Goal: Check status: Check status

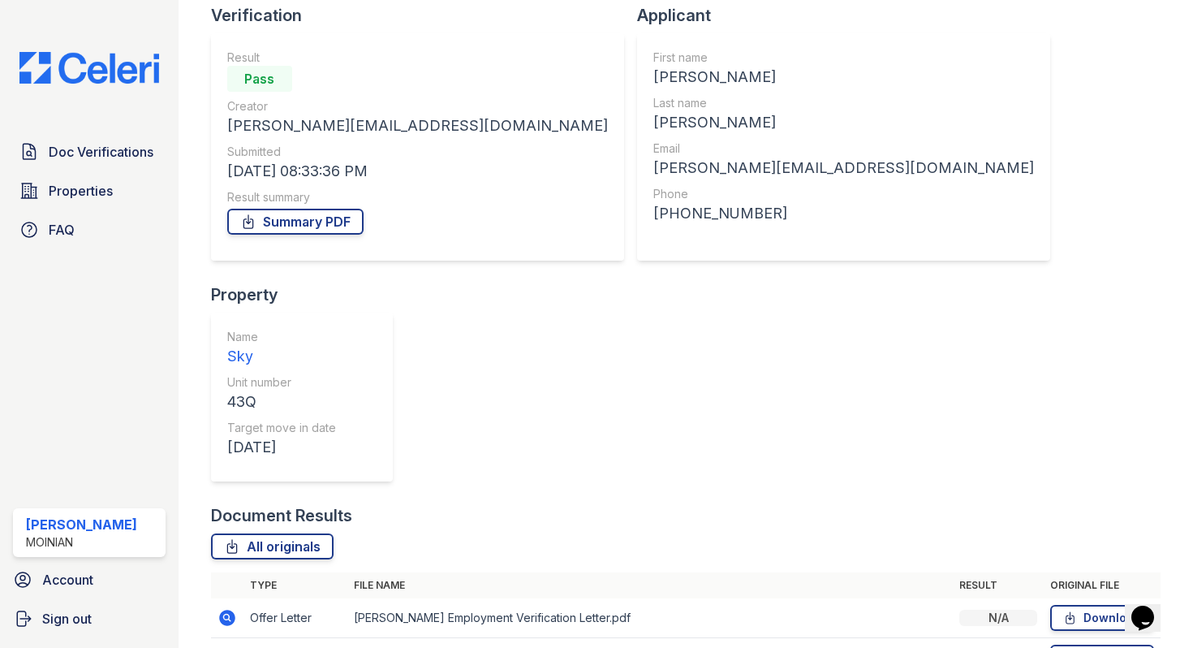
click at [227, 647] on icon at bounding box center [227, 657] width 16 height 16
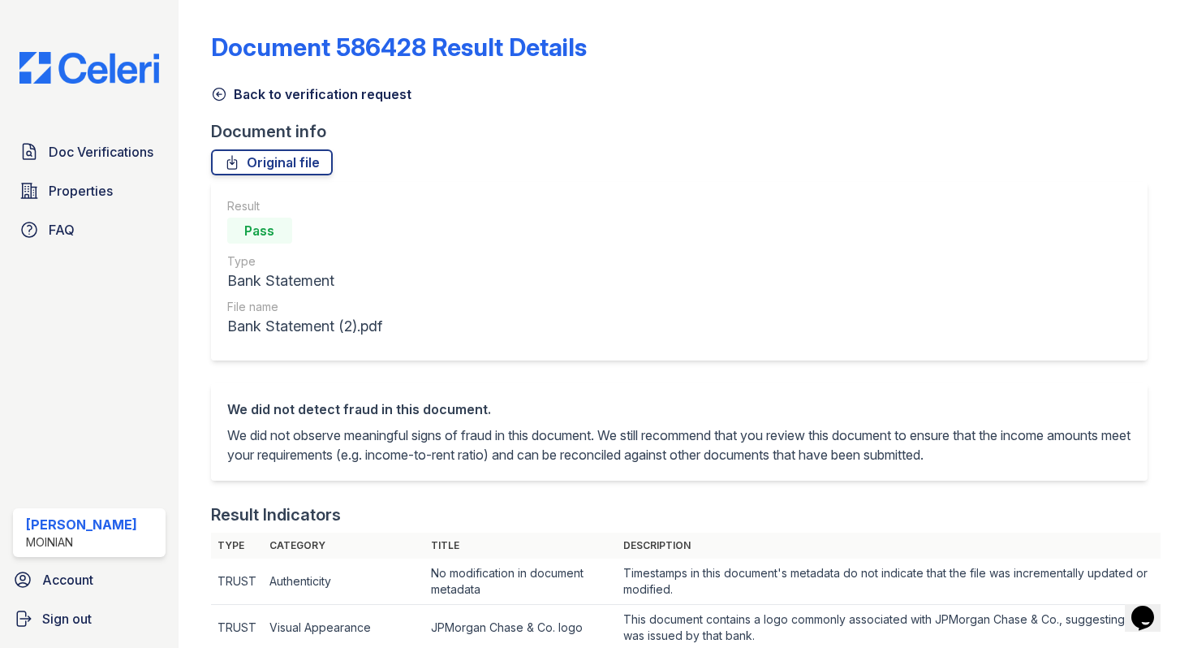
click at [224, 88] on icon at bounding box center [219, 94] width 16 height 16
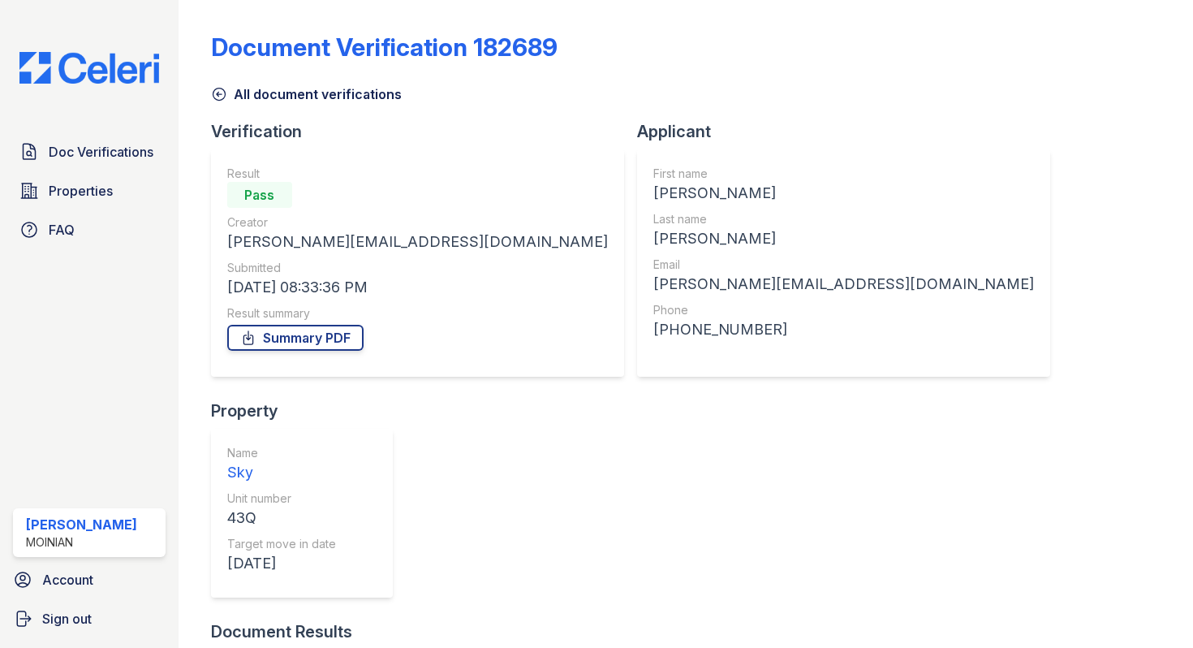
scroll to position [116, 0]
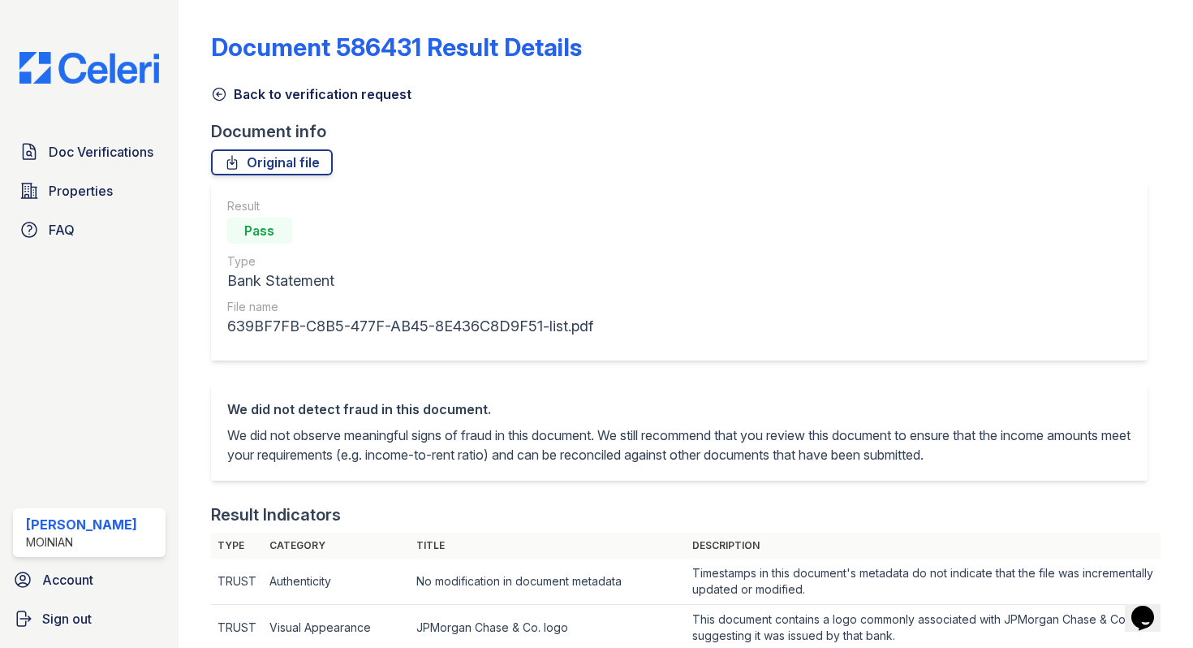
click at [218, 99] on icon at bounding box center [219, 94] width 16 height 16
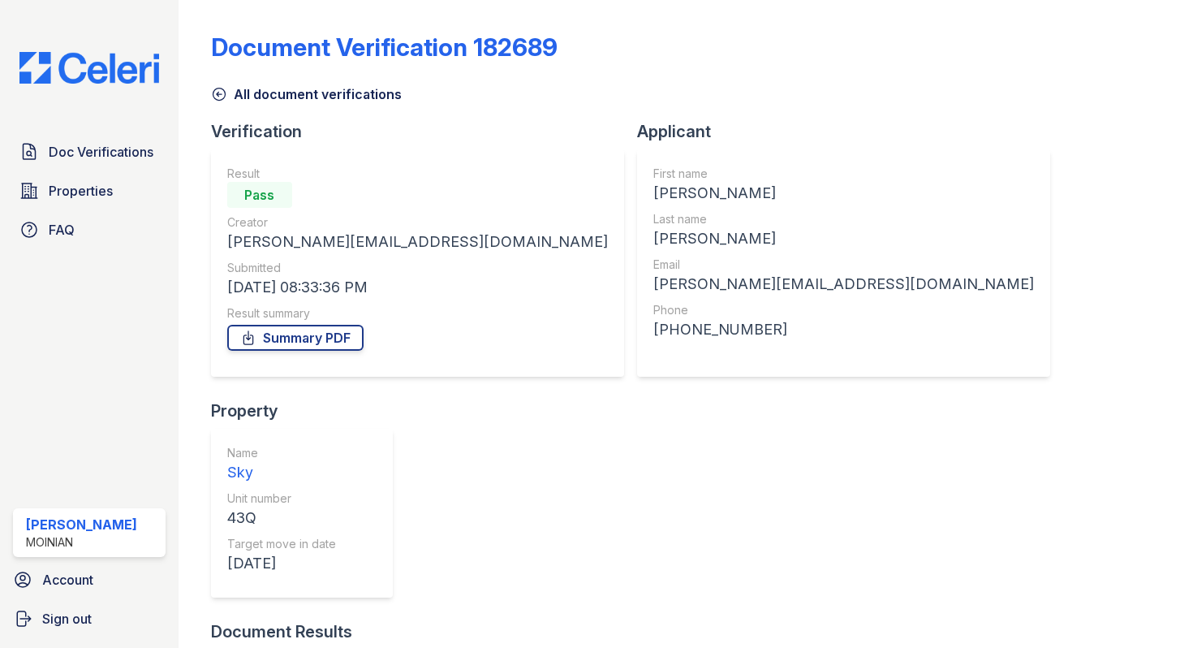
scroll to position [116, 0]
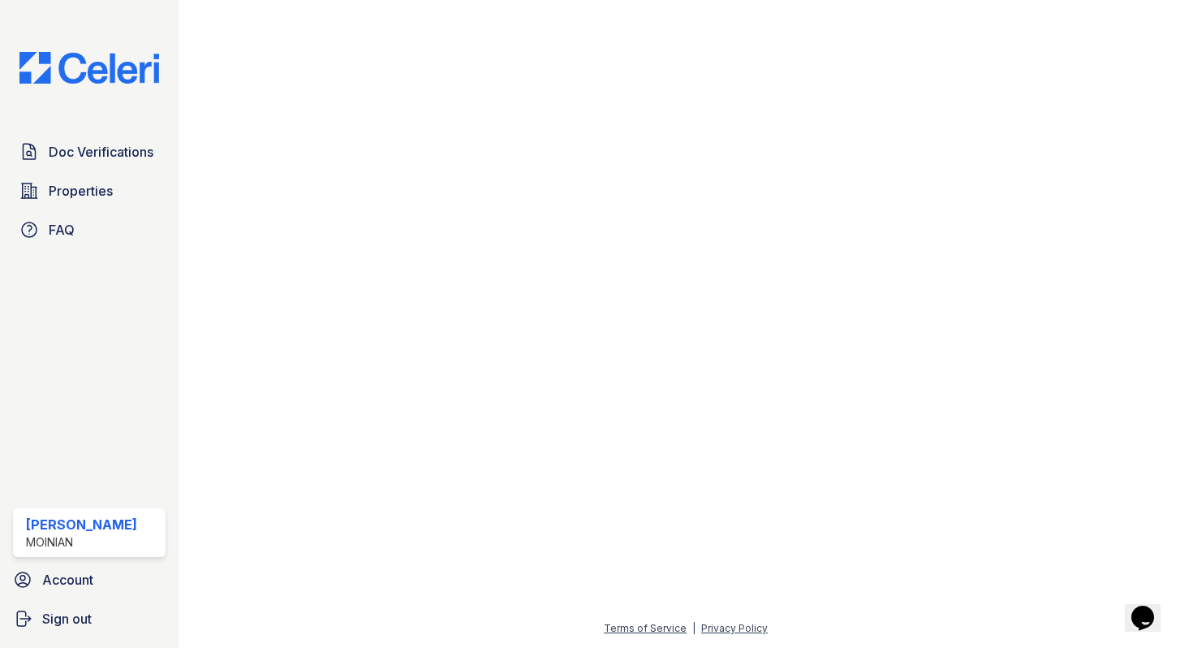
scroll to position [1329, 0]
